Goal: Complete application form: Complete application form

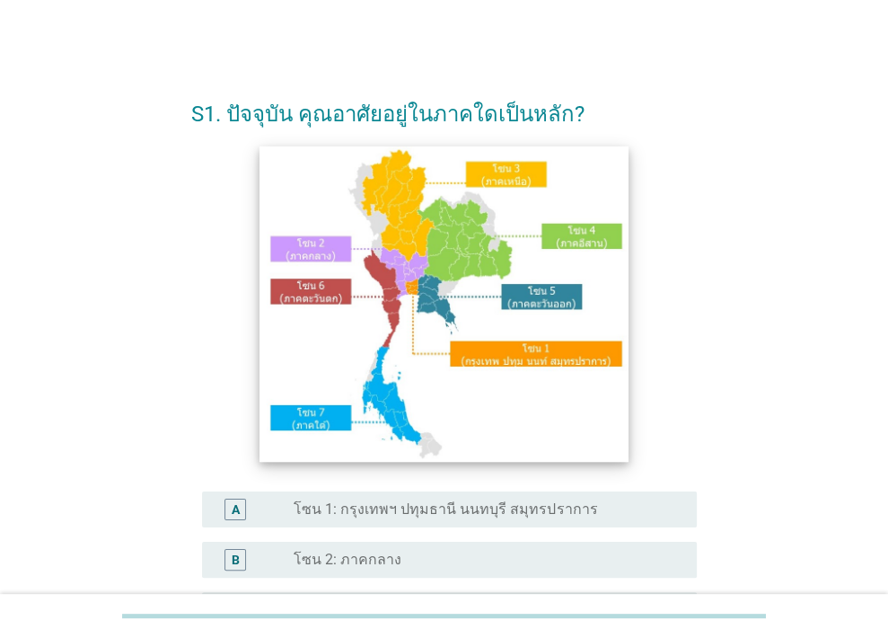
scroll to position [1292, 0]
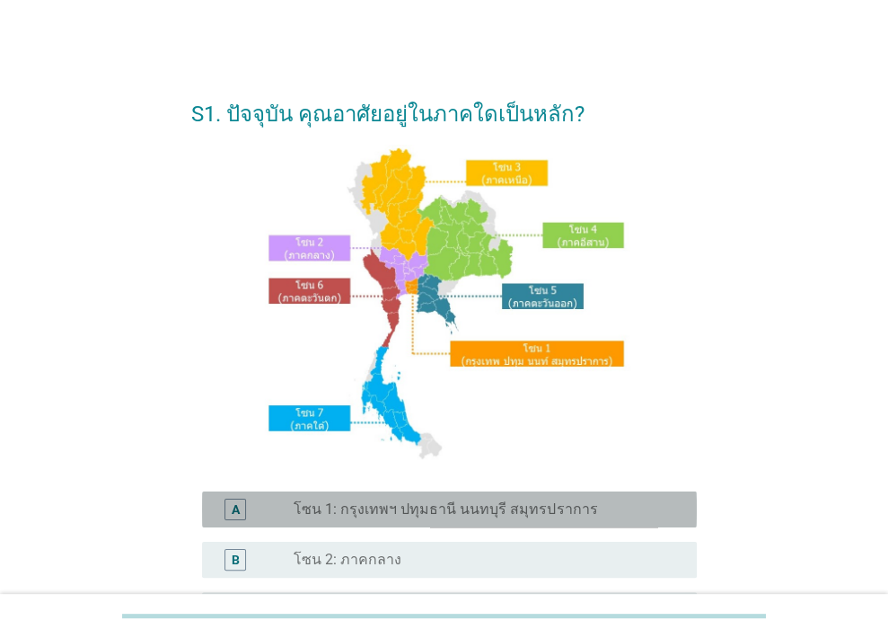
click at [453, 508] on label "โซน 1: กรุงเทพฯ ปทุมธานี นนทบุรี สมุทรปราการ" at bounding box center [445, 509] width 303 height 18
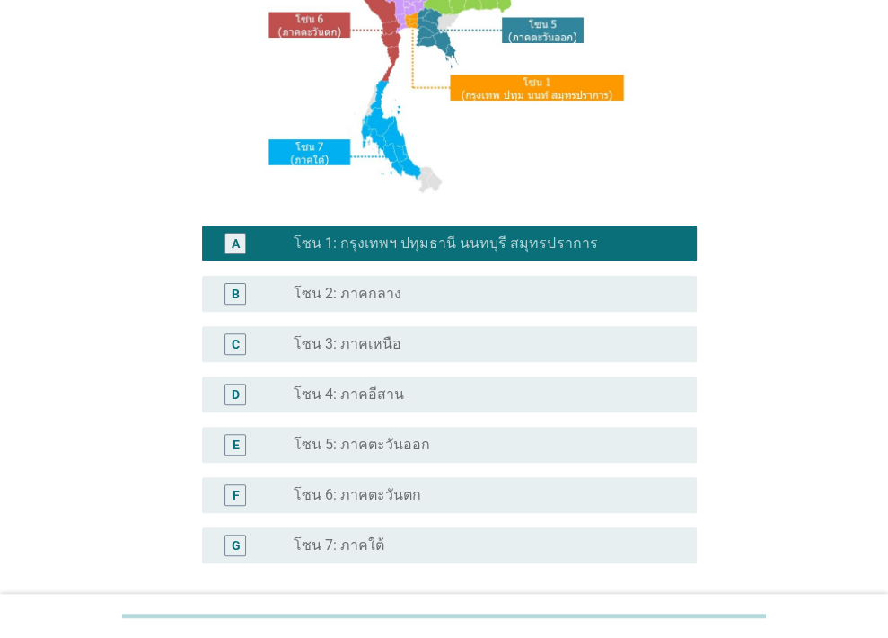
scroll to position [422, 0]
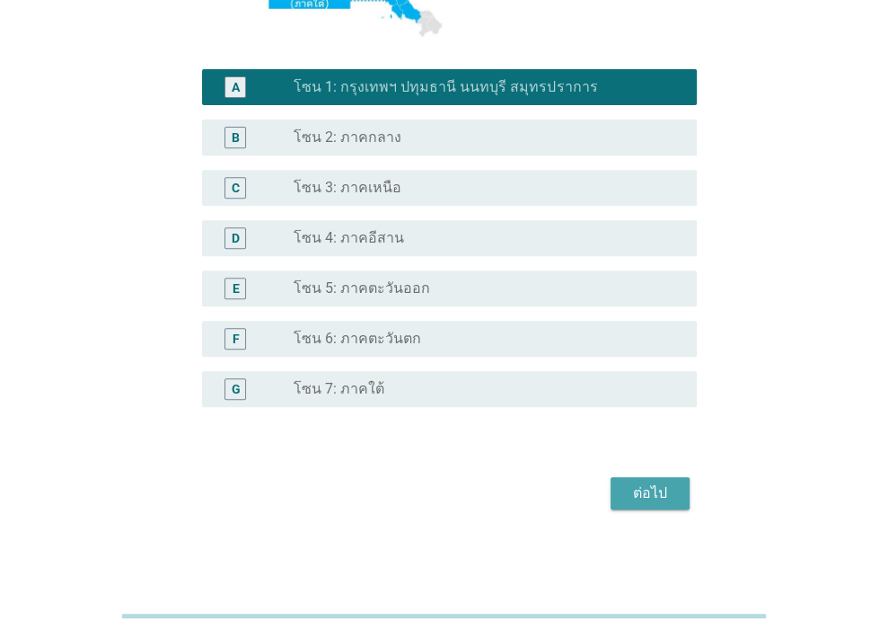
click at [649, 487] on div "ต่อไป" at bounding box center [650, 493] width 50 height 22
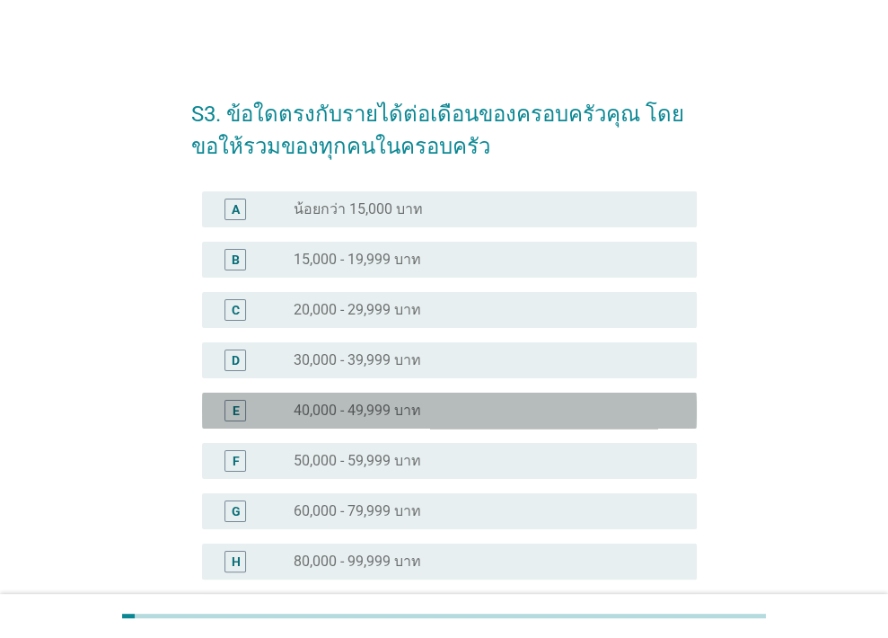
click at [356, 415] on label "40,000 - 49,999 บาท" at bounding box center [358, 410] width 128 height 18
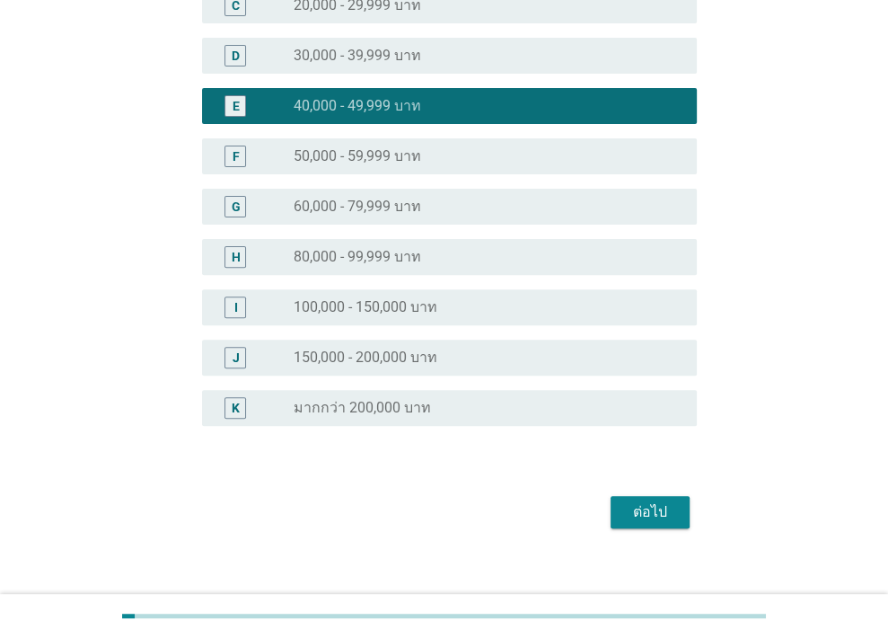
scroll to position [323, 0]
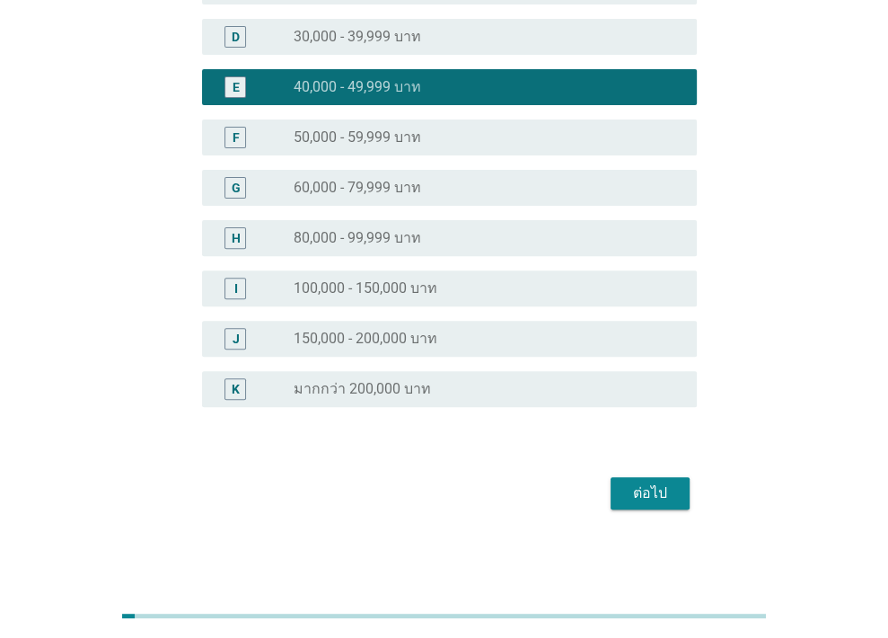
click at [666, 502] on div "ต่อไป" at bounding box center [650, 493] width 50 height 22
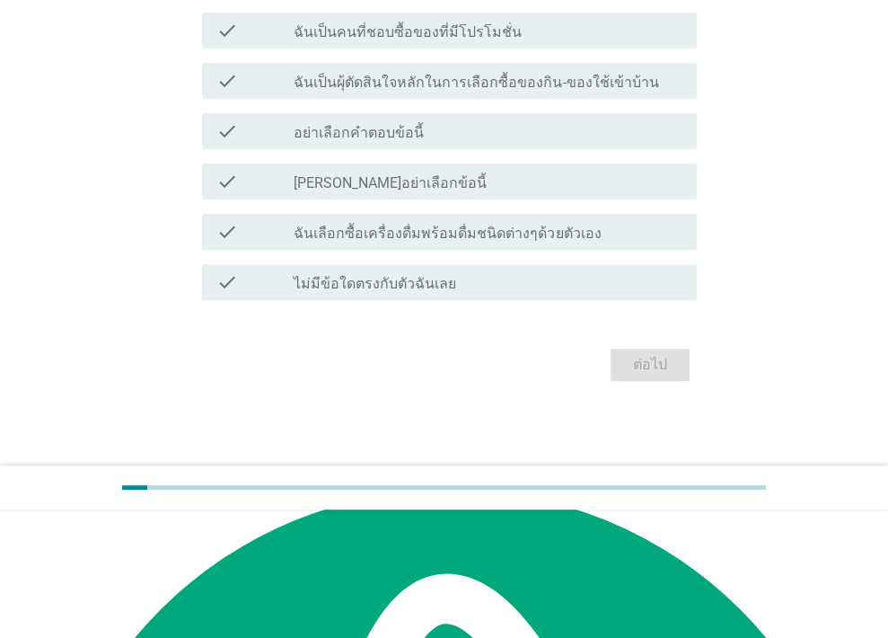
scroll to position [0, 0]
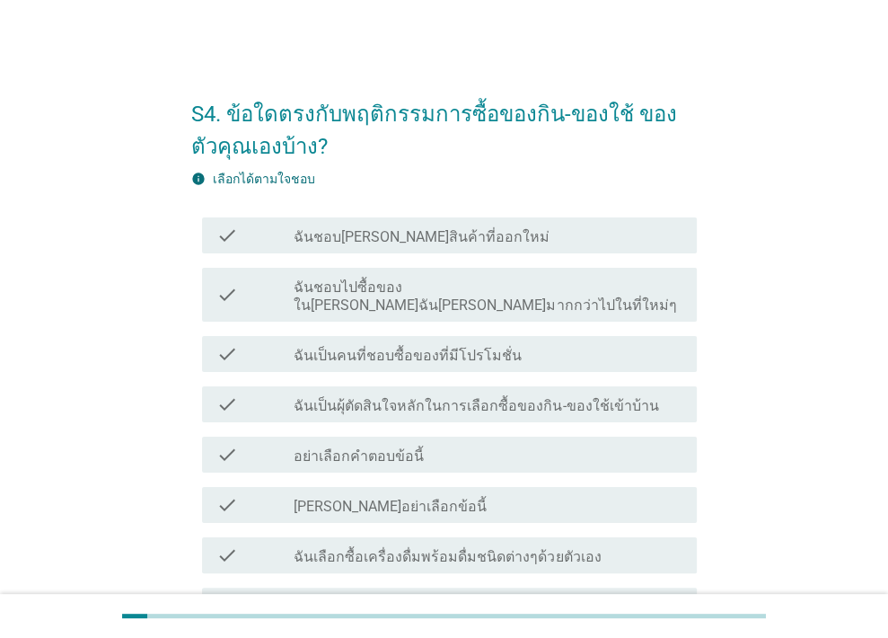
click at [413, 220] on div "check check_box_outline_blank ฉันชอบ[PERSON_NAME]สินค้าที่ออกใหม่" at bounding box center [449, 235] width 495 height 36
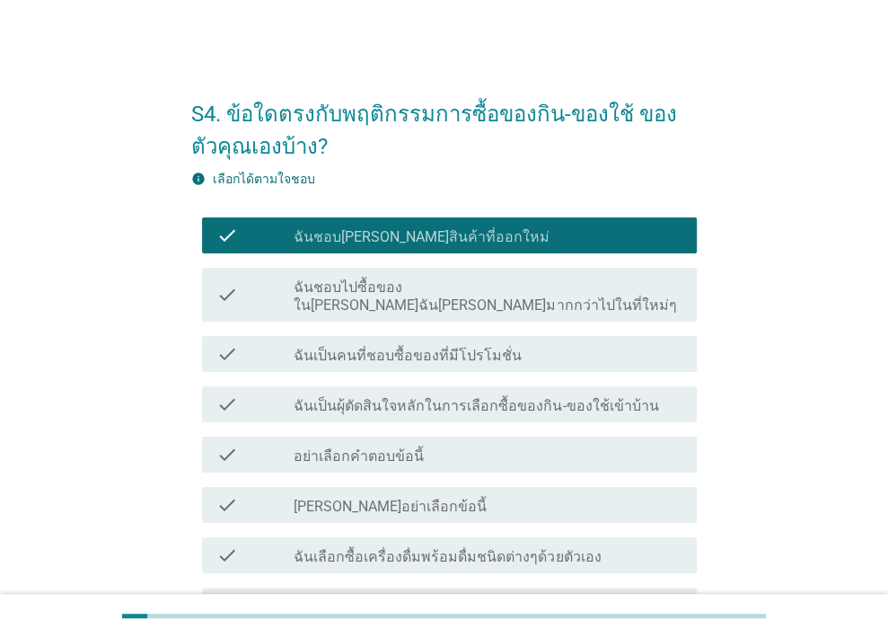
click at [427, 290] on label "ฉันชอบไปซื้อของใน[PERSON_NAME]ฉัน[PERSON_NAME]มากกว่าไปในที่ใหม่ๆ" at bounding box center [488, 296] width 389 height 36
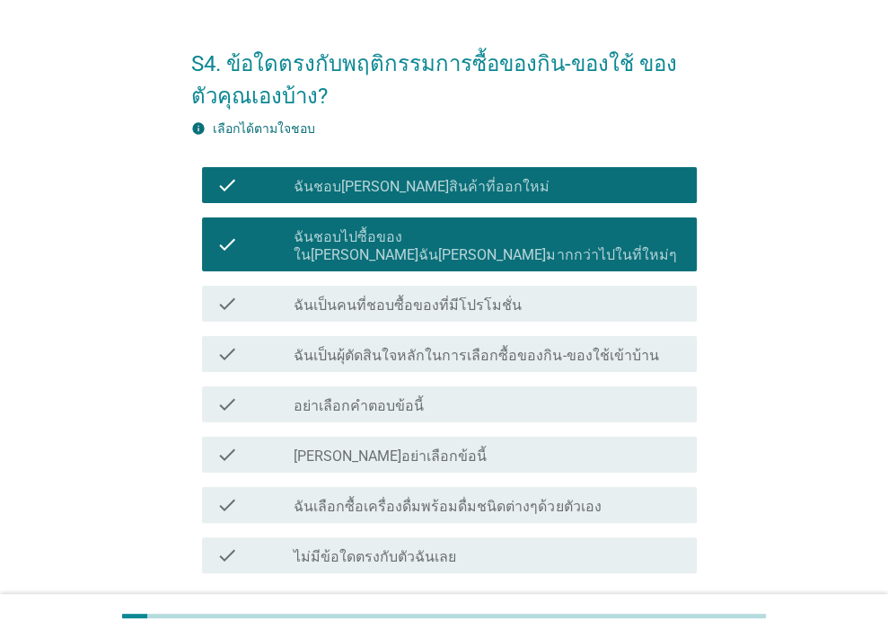
scroll to position [86, 0]
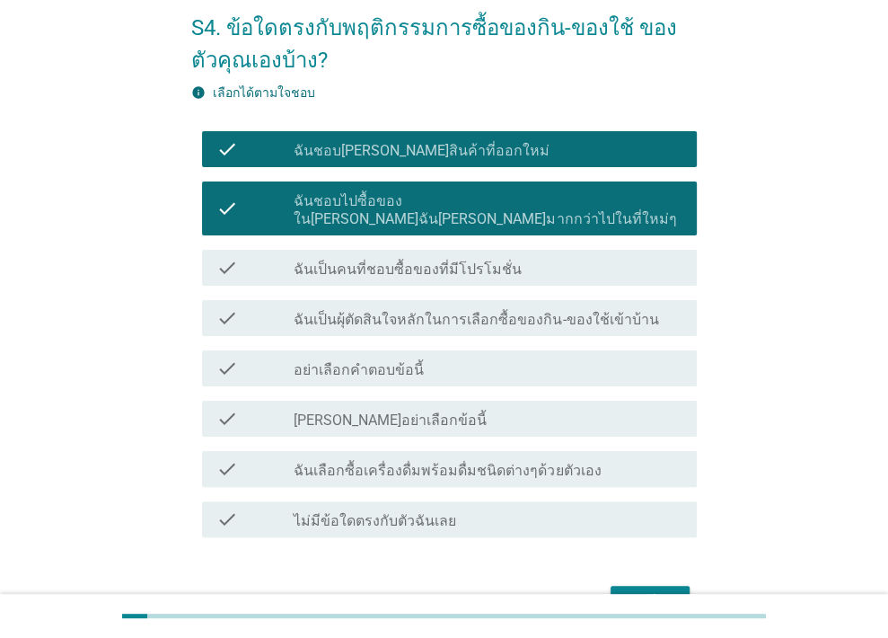
click at [410, 462] on label "ฉันเลือกซื้อเครื่องดื่มพร้อมดื่มชนิดต่างๆด้วยตัวเอง" at bounding box center [447, 471] width 307 height 18
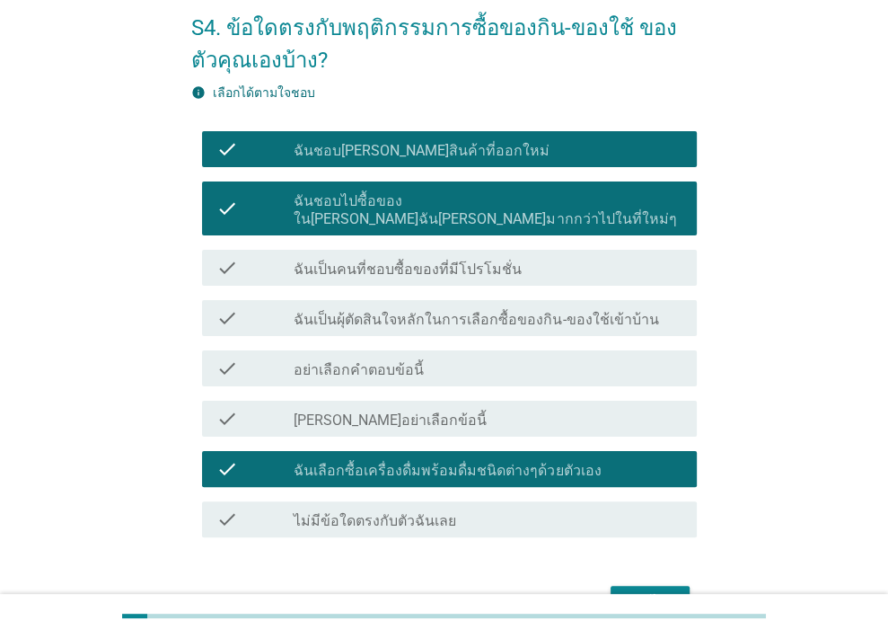
click at [663, 591] on div "ต่อไป" at bounding box center [650, 602] width 50 height 22
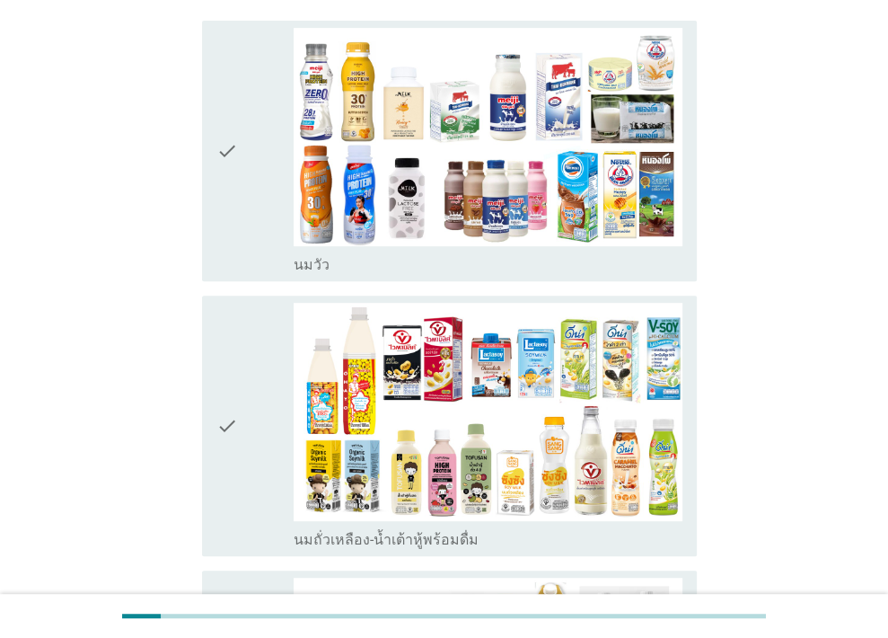
scroll to position [629, 0]
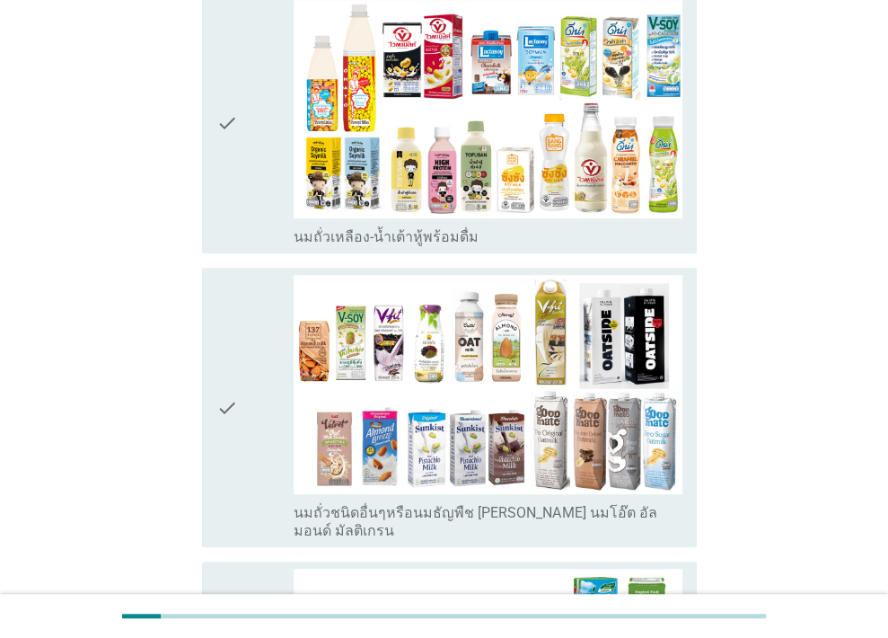
click at [245, 355] on div "check" at bounding box center [255, 407] width 78 height 264
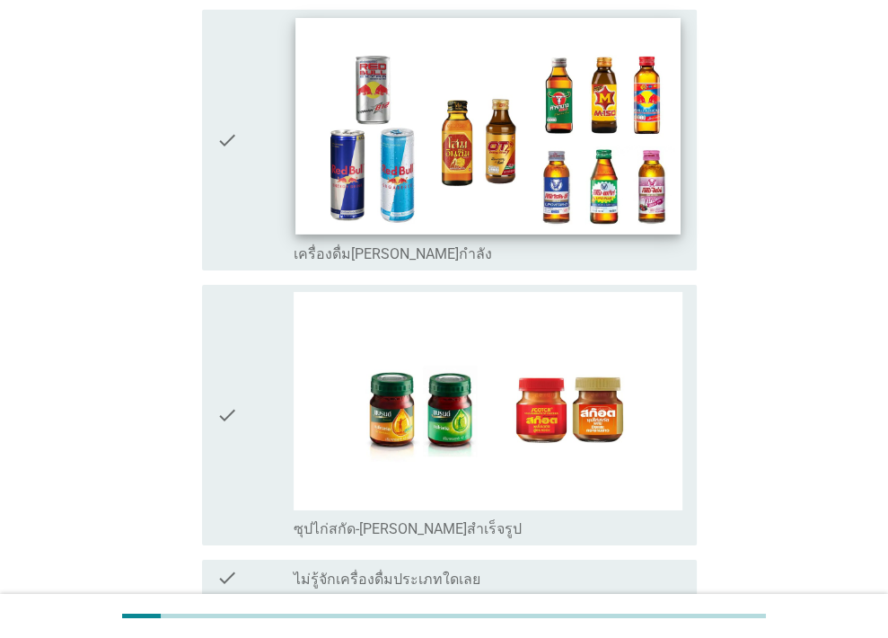
scroll to position [3675, 0]
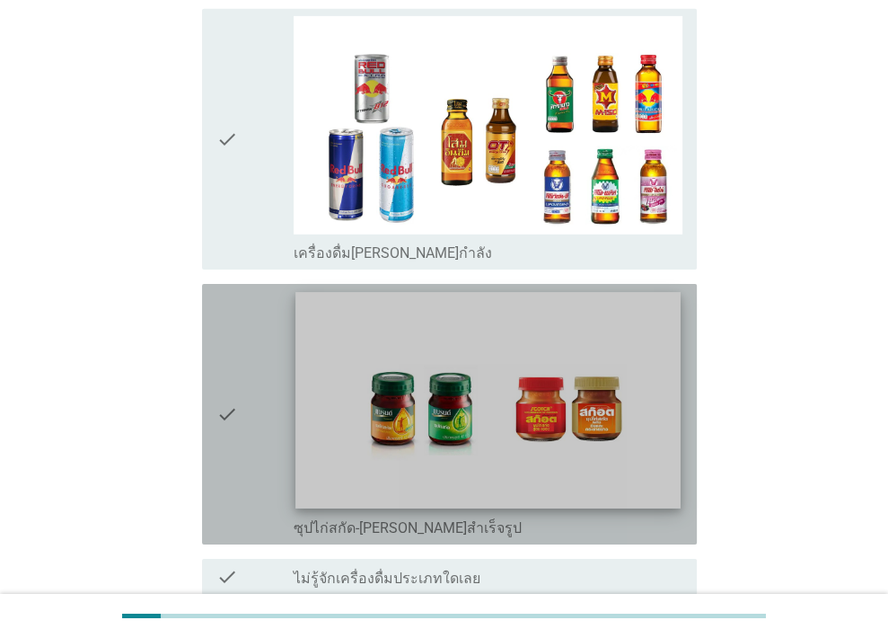
click at [443, 339] on img at bounding box center [488, 400] width 384 height 216
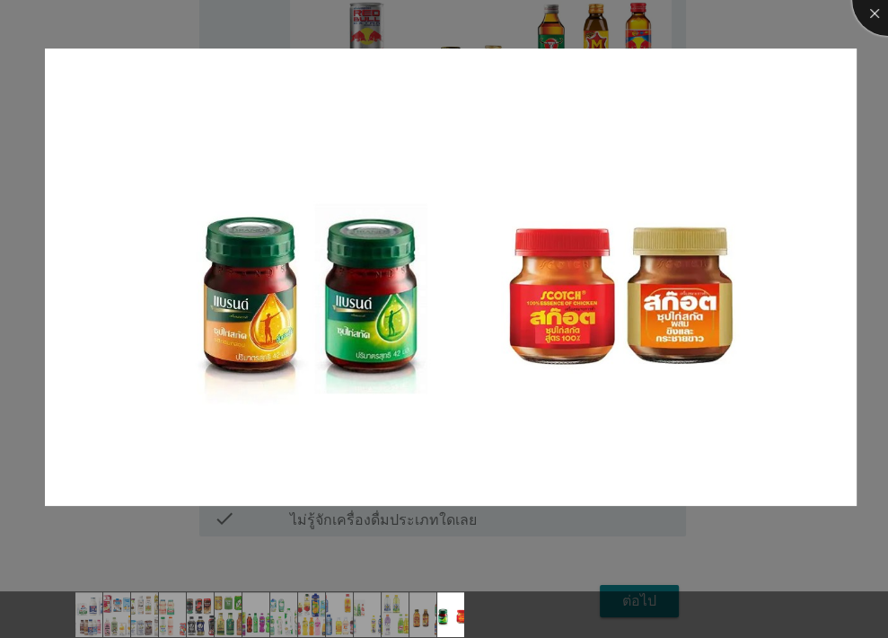
click at [865, 23] on div at bounding box center [888, 0] width 72 height 72
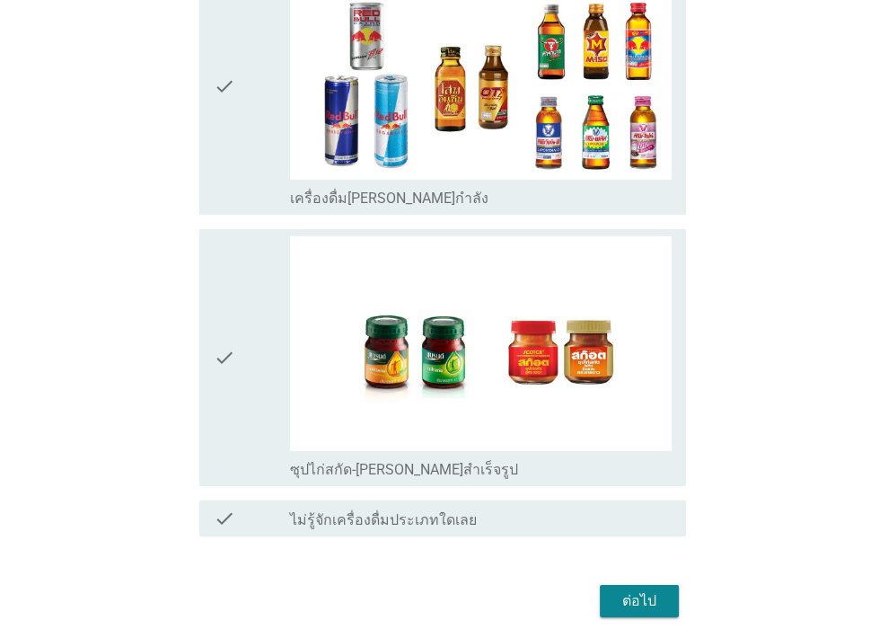
click at [245, 314] on div "check" at bounding box center [252, 357] width 76 height 242
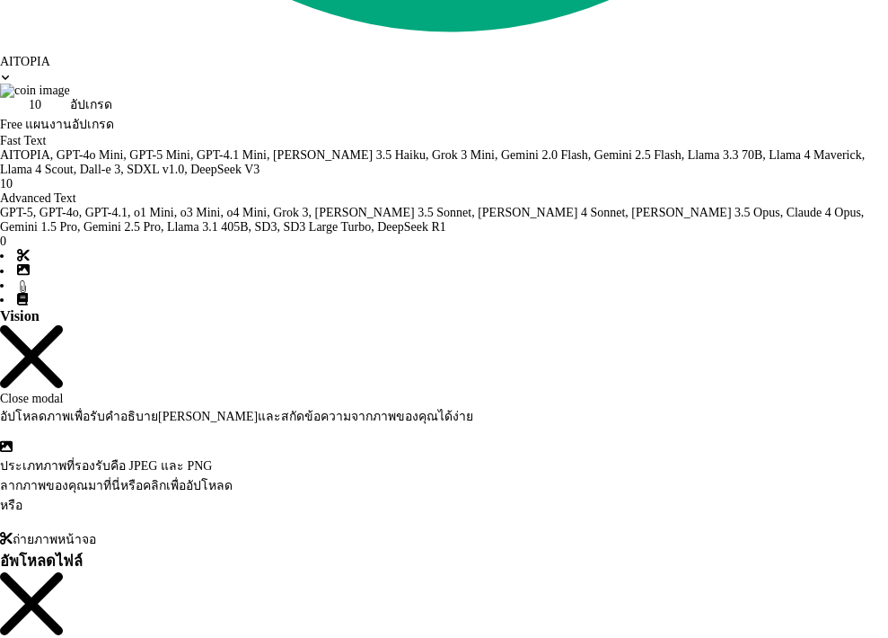
scroll to position [0, 0]
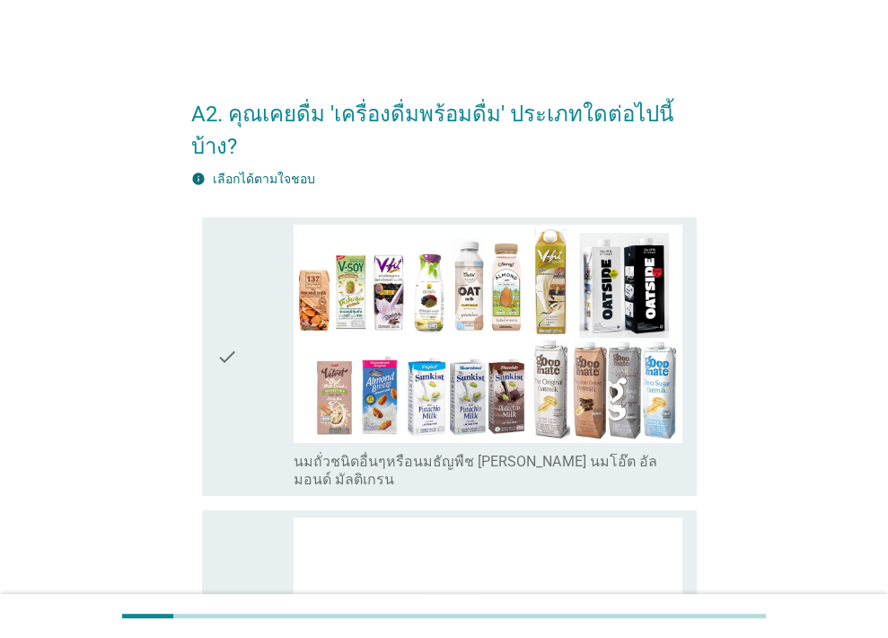
click at [257, 322] on div "check" at bounding box center [255, 356] width 78 height 264
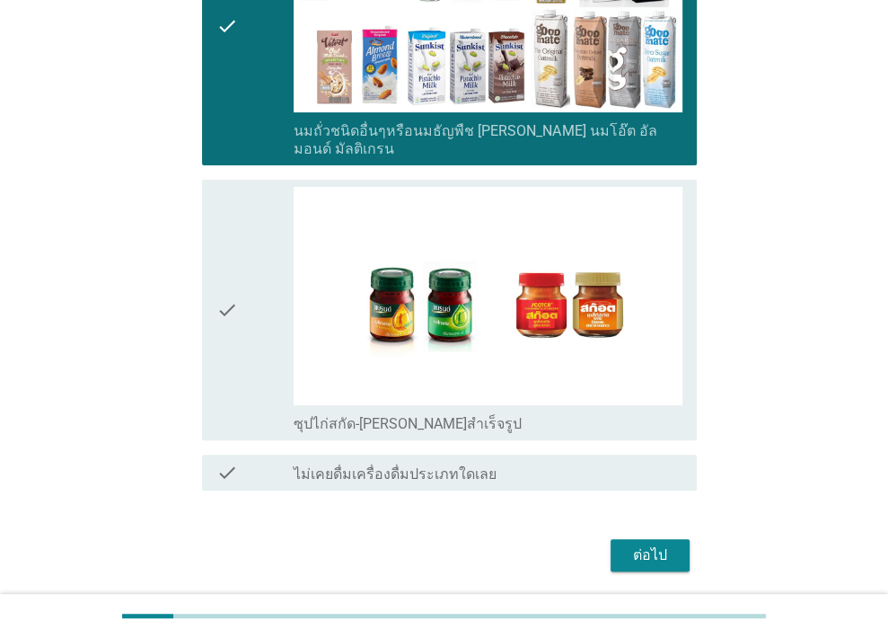
scroll to position [341, 0]
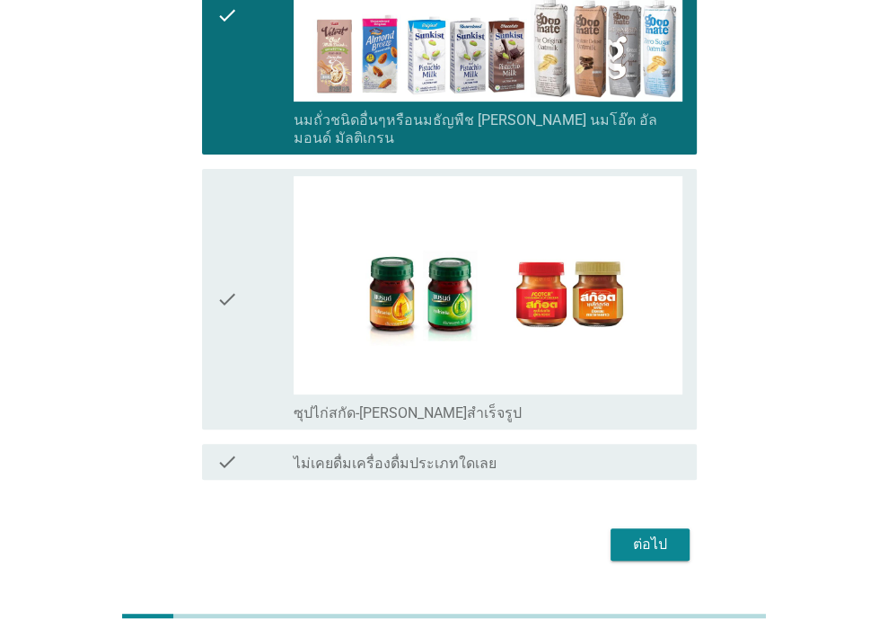
click at [259, 272] on div "check" at bounding box center [255, 299] width 78 height 246
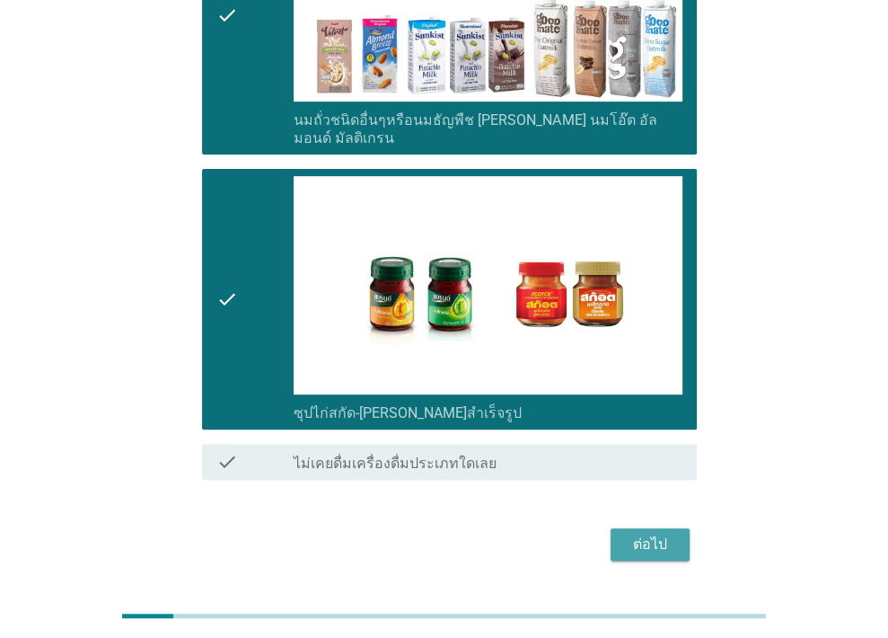
click at [654, 533] on div "ต่อไป" at bounding box center [650, 544] width 50 height 22
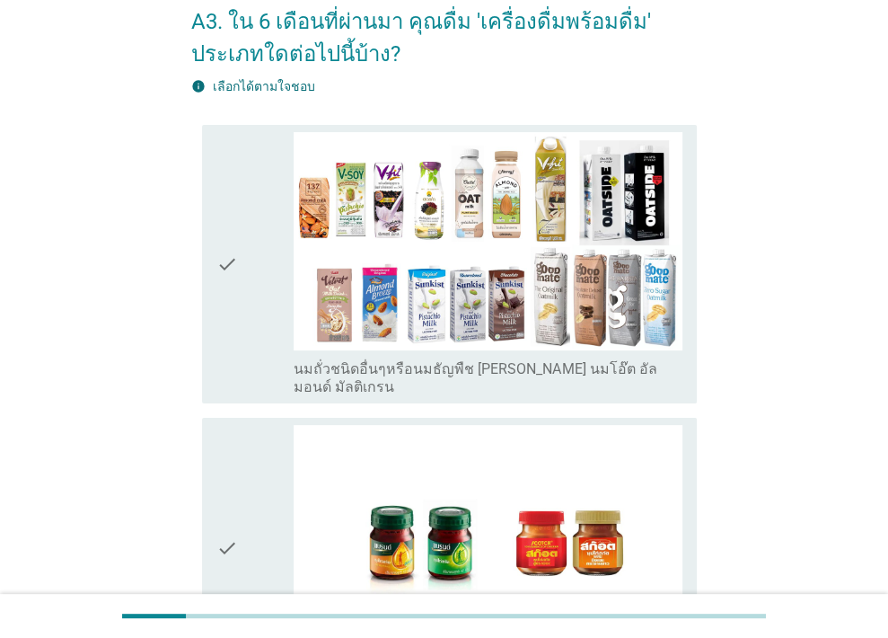
scroll to position [90, 0]
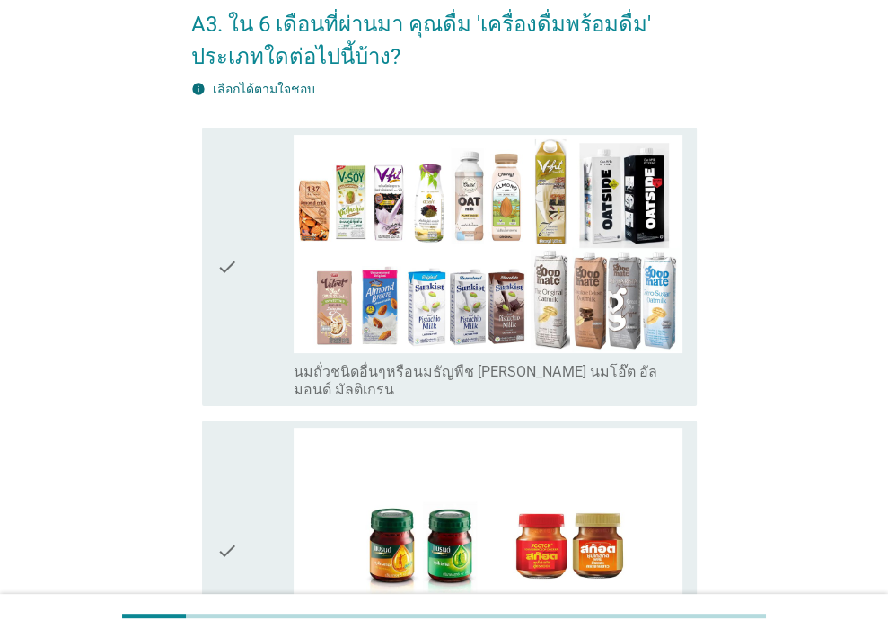
click at [236, 265] on icon "check" at bounding box center [227, 267] width 22 height 264
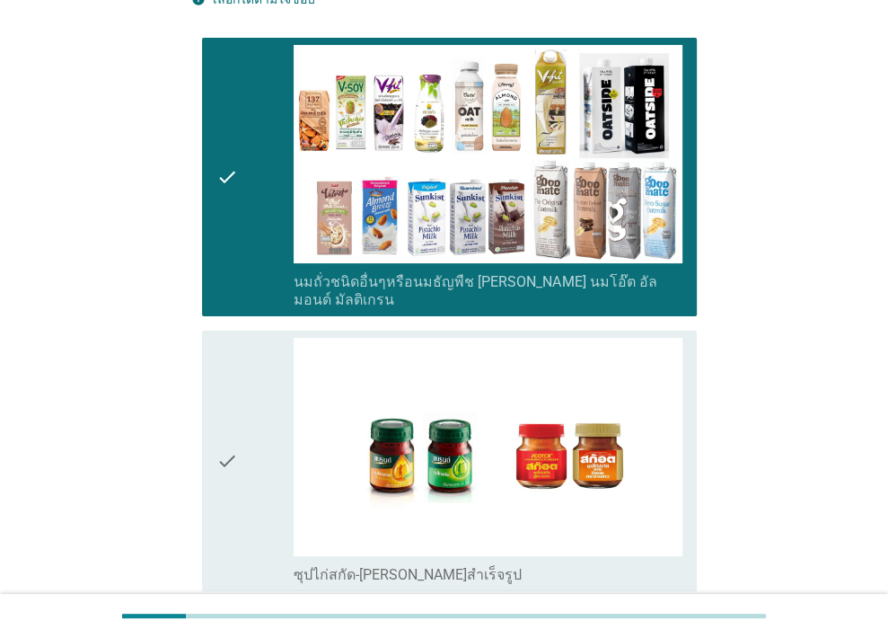
click at [245, 432] on div "check" at bounding box center [255, 461] width 78 height 246
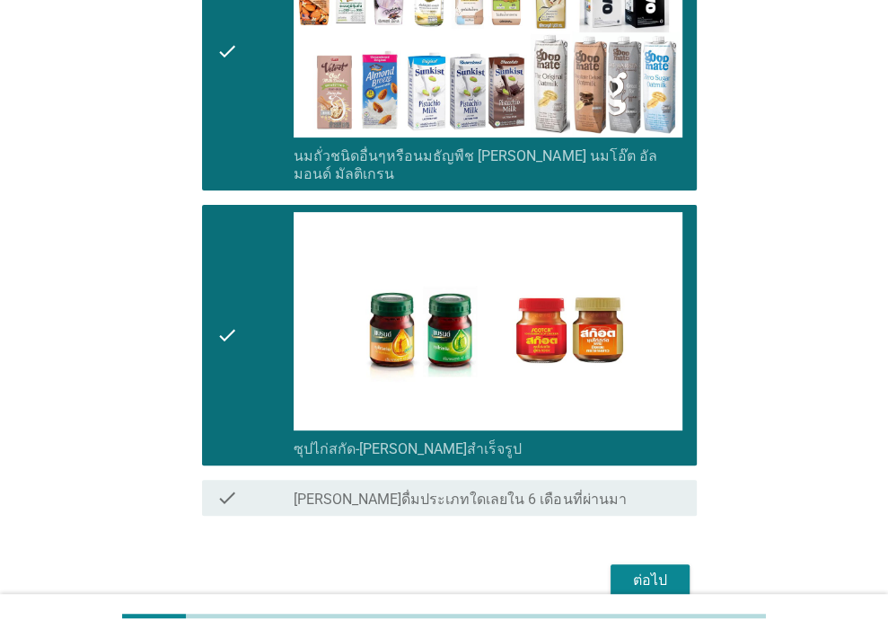
scroll to position [374, 0]
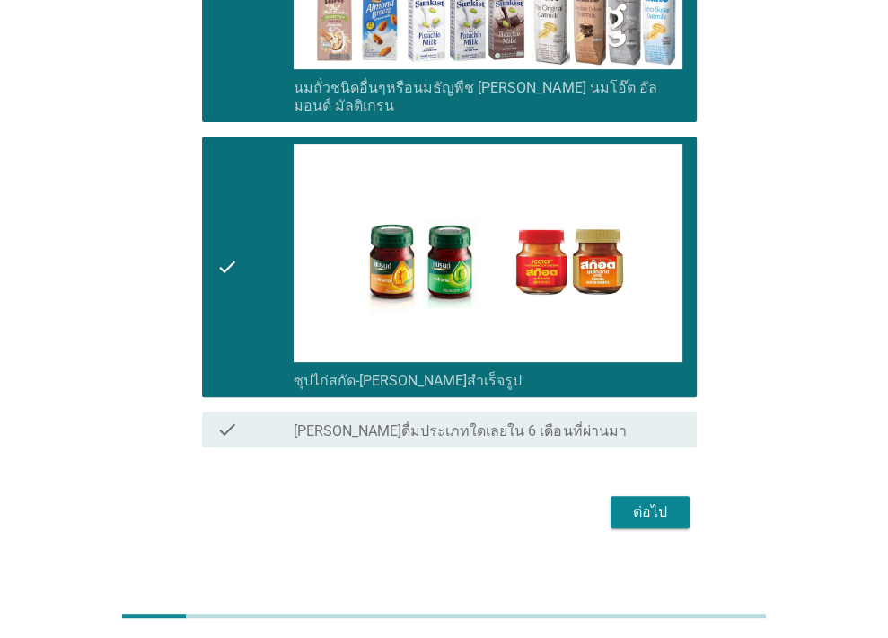
click at [643, 501] on div "ต่อไป" at bounding box center [650, 512] width 50 height 22
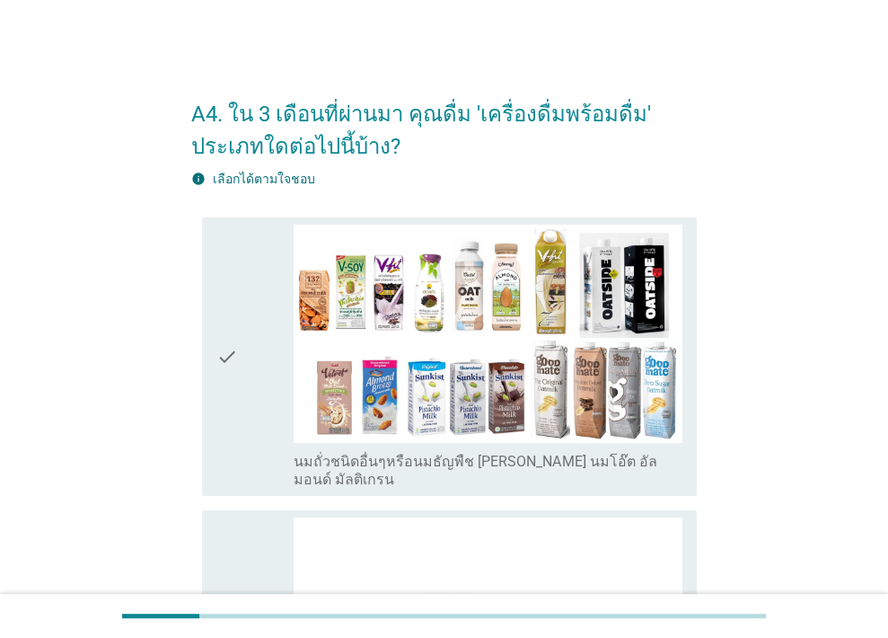
click at [216, 356] on icon "check" at bounding box center [227, 356] width 22 height 264
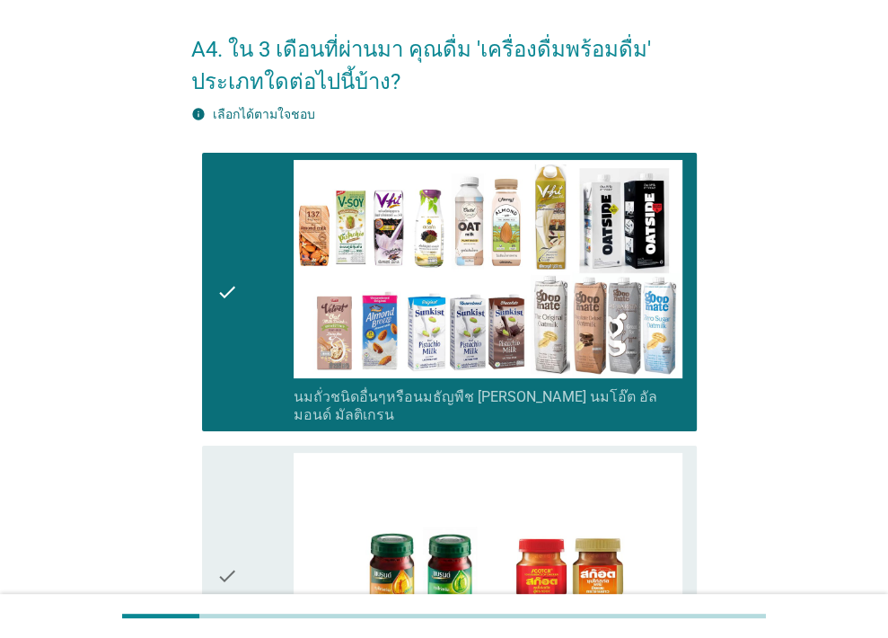
scroll to position [90, 0]
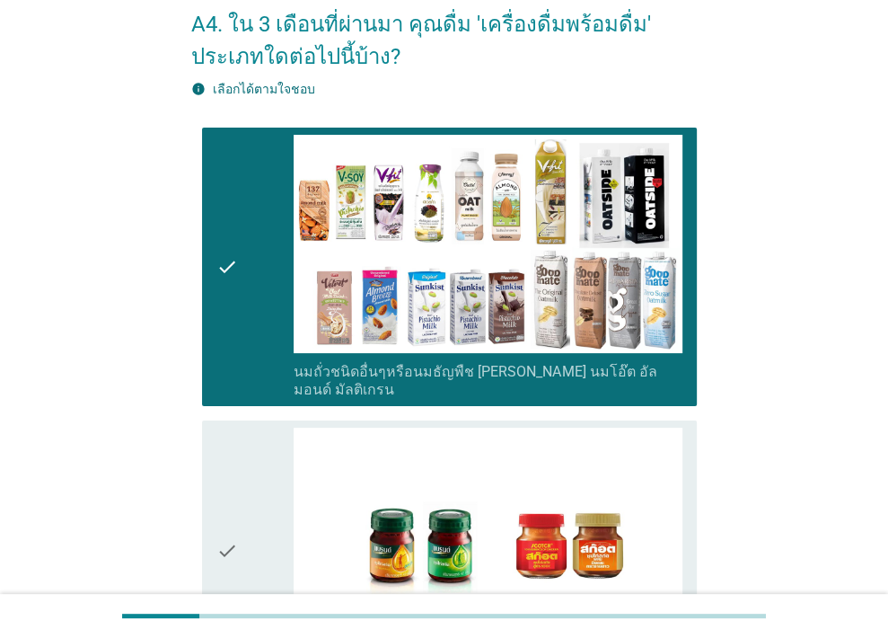
click at [223, 499] on icon "check" at bounding box center [227, 550] width 22 height 246
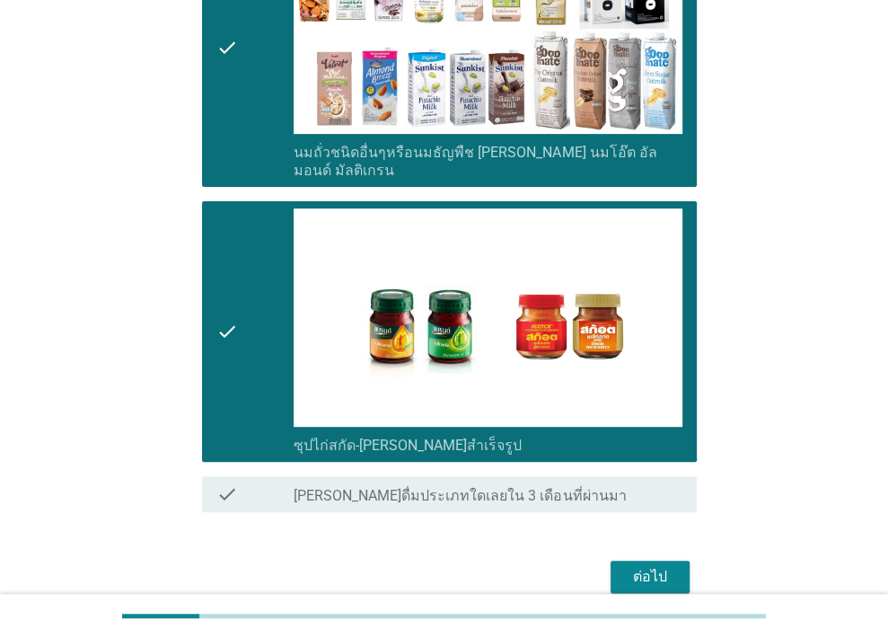
scroll to position [374, 0]
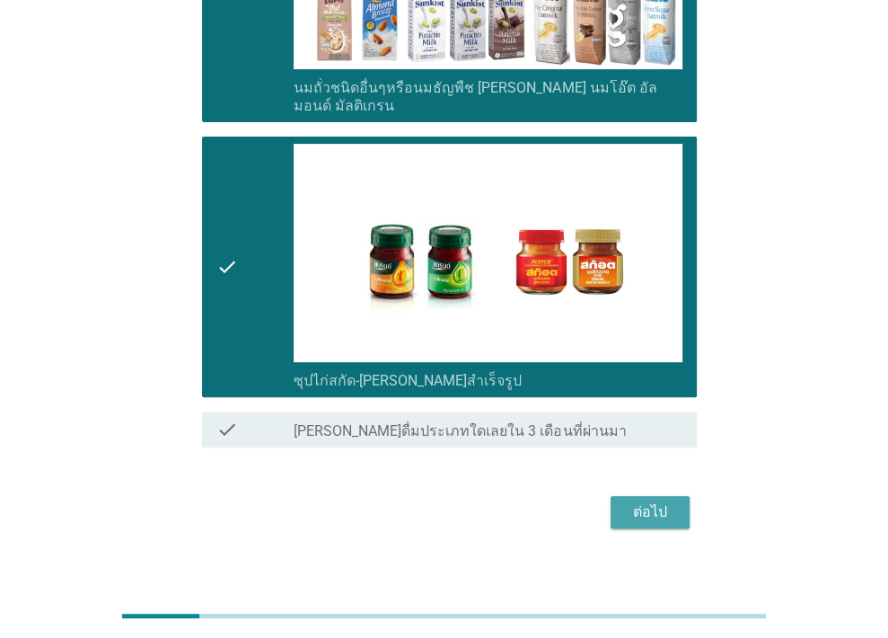
click at [639, 501] on div "ต่อไป" at bounding box center [650, 512] width 50 height 22
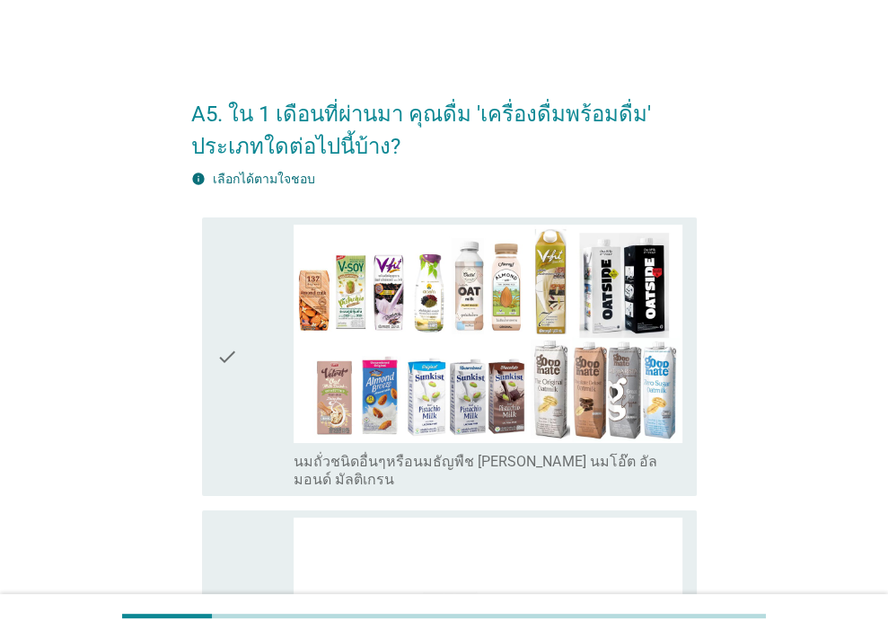
click at [233, 339] on icon "check" at bounding box center [227, 356] width 22 height 264
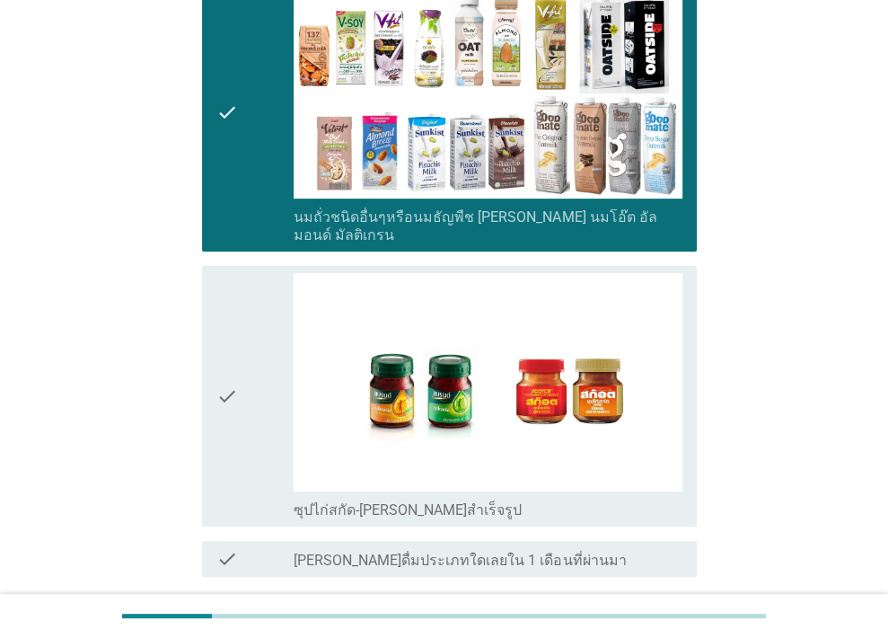
scroll to position [269, 0]
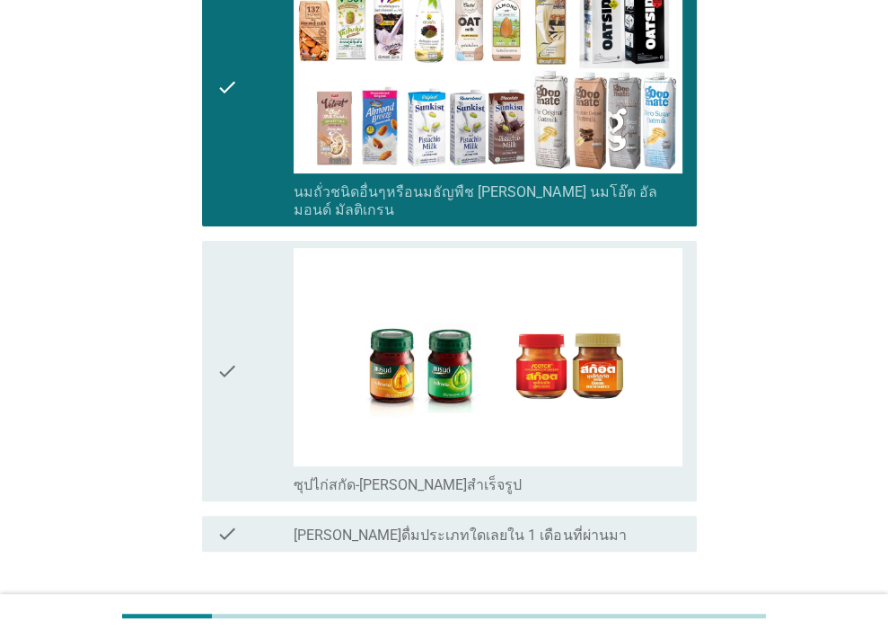
click at [217, 391] on icon "check" at bounding box center [227, 371] width 22 height 246
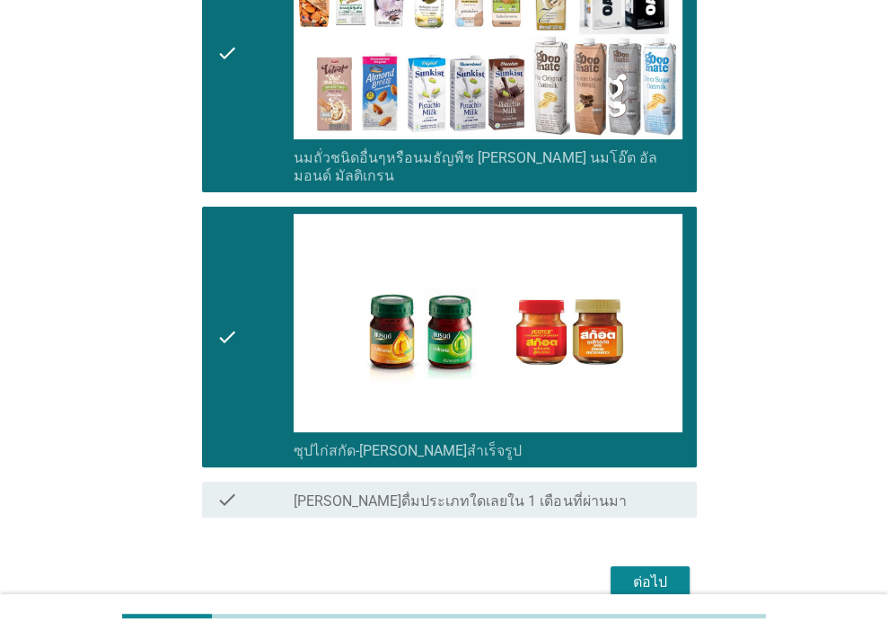
scroll to position [284, 0]
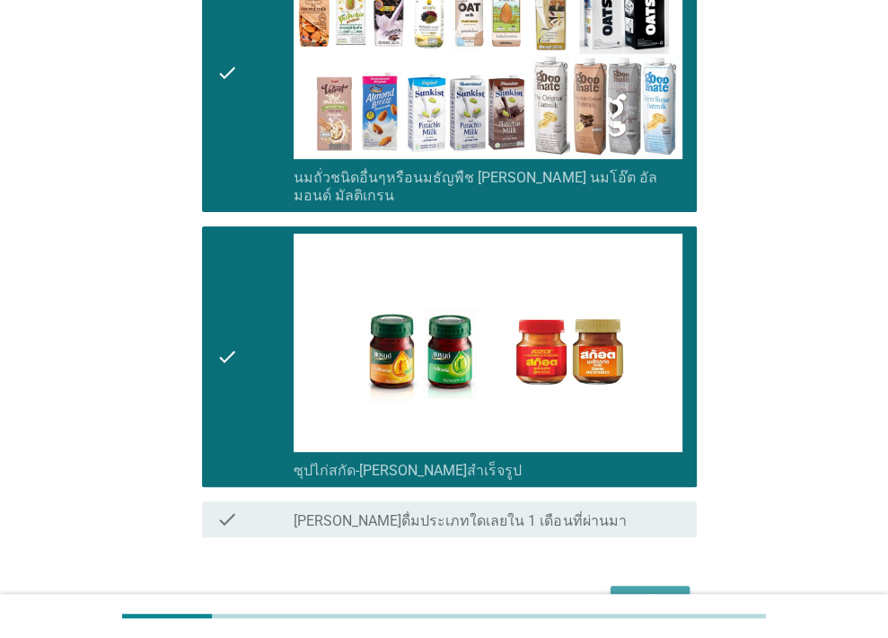
click at [656, 591] on div "ต่อไป" at bounding box center [650, 602] width 50 height 22
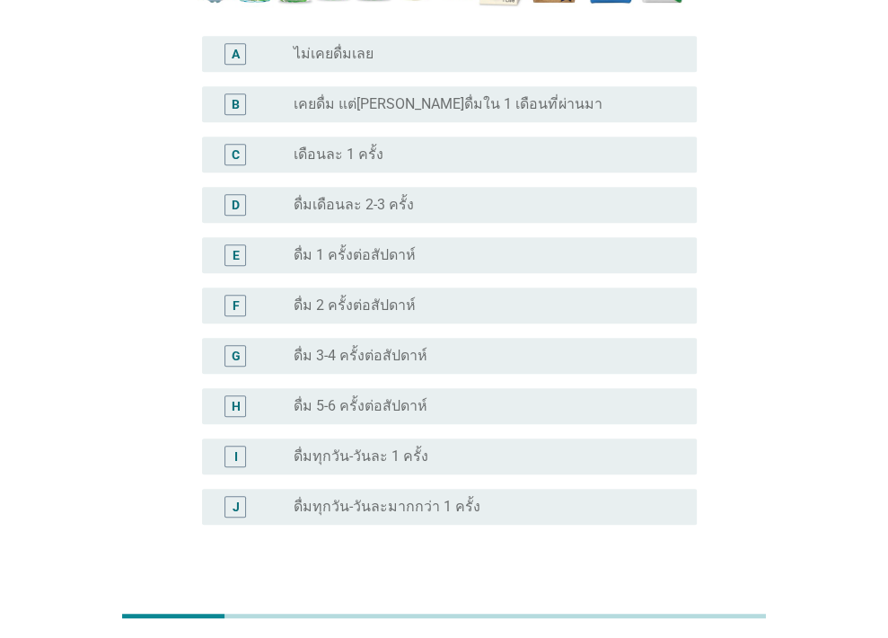
scroll to position [546, 0]
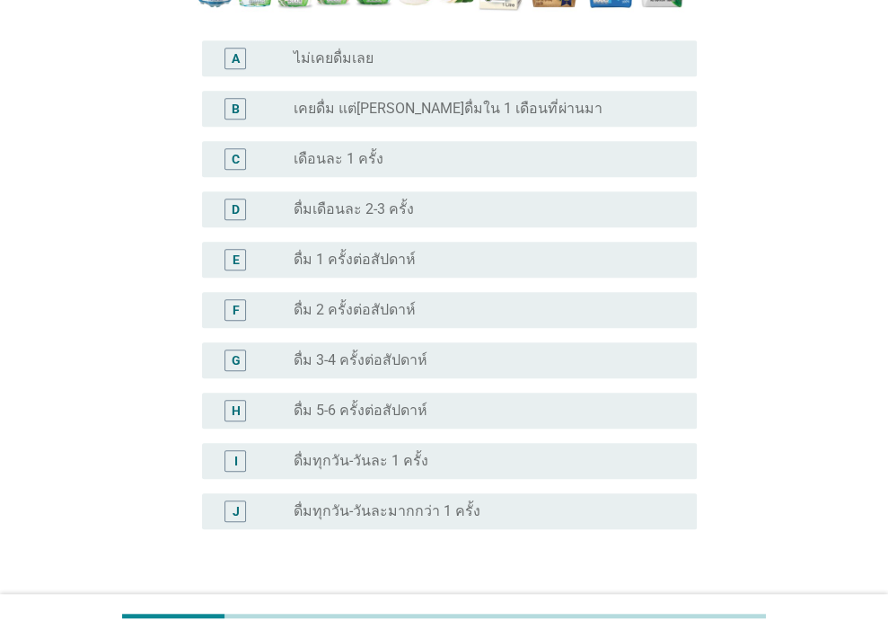
click at [323, 100] on label "เคยดื่ม แต่[PERSON_NAME]ดื่มใน 1 เดือนที่ผ่านมา" at bounding box center [448, 109] width 308 height 18
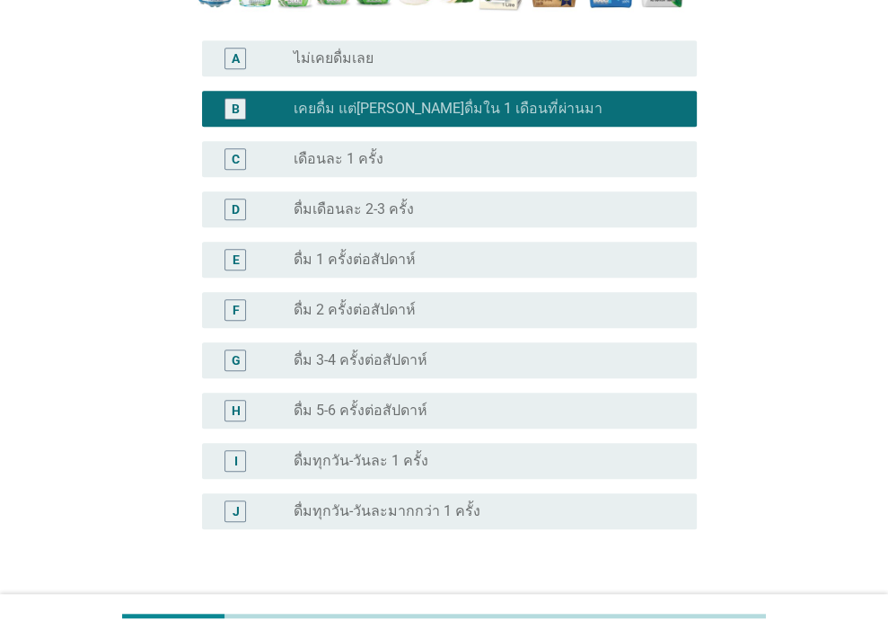
click at [657, 604] on div "ต่อไป" at bounding box center [650, 615] width 50 height 22
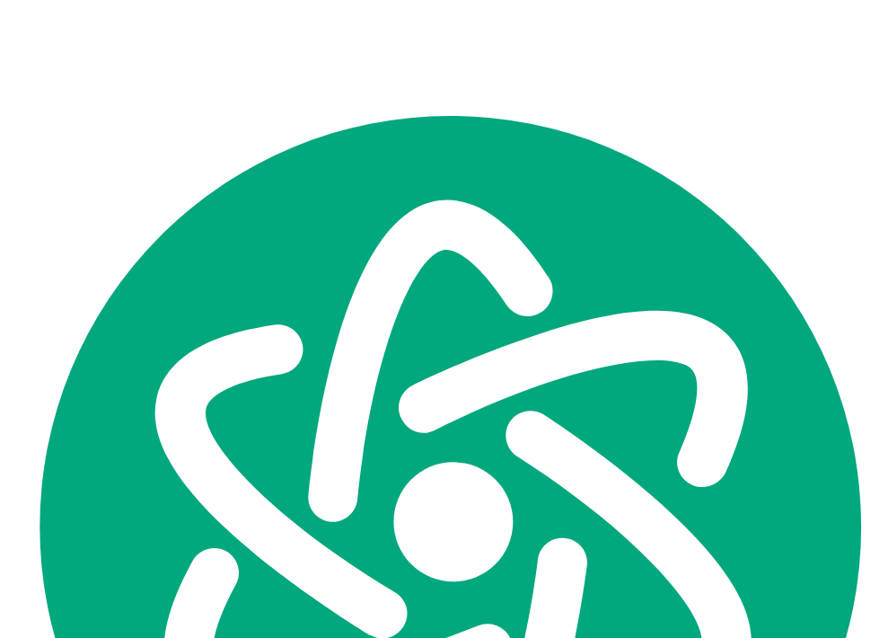
scroll to position [0, 0]
